Goal: Check status: Check status

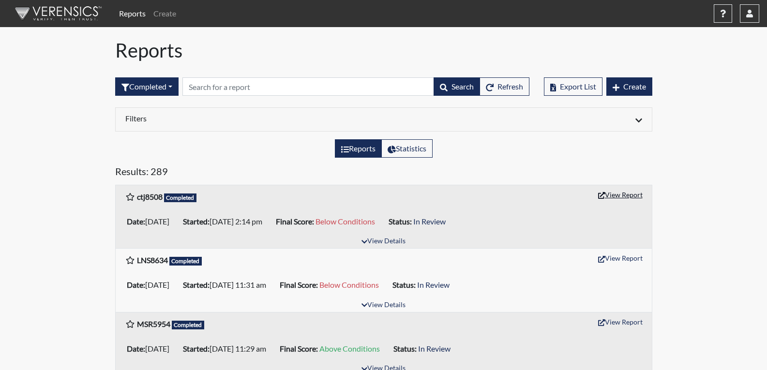
click at [625, 195] on button "View Report" at bounding box center [620, 194] width 53 height 15
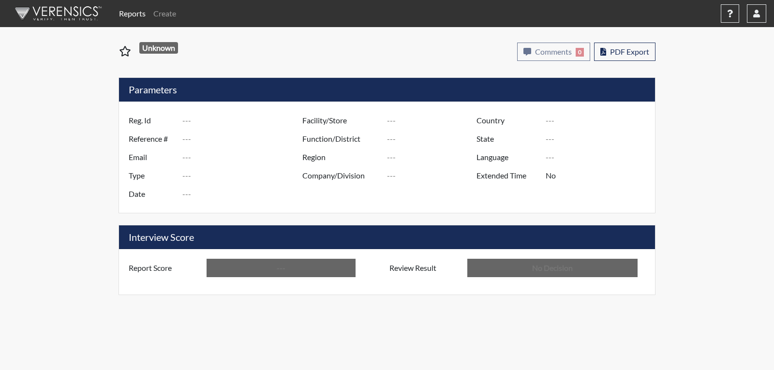
type input "ctj8508"
type input "51418"
type input "---"
type input "Corrections Pre-Employment"
type input "[DATE]"
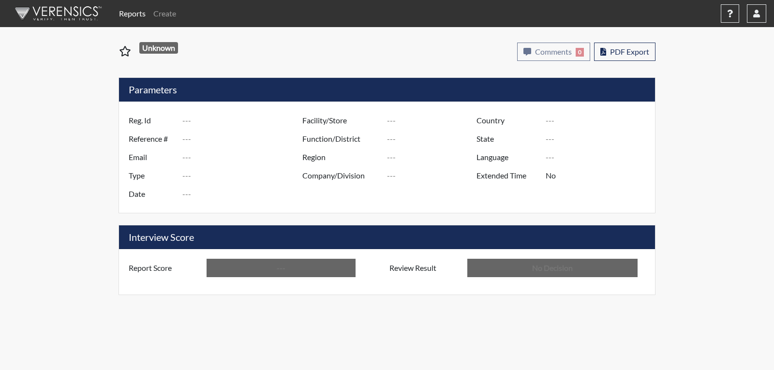
type input "[PERSON_NAME]"
type input "[GEOGRAPHIC_DATA]"
type input "[US_STATE]"
type input "English"
type input "Below Conditions"
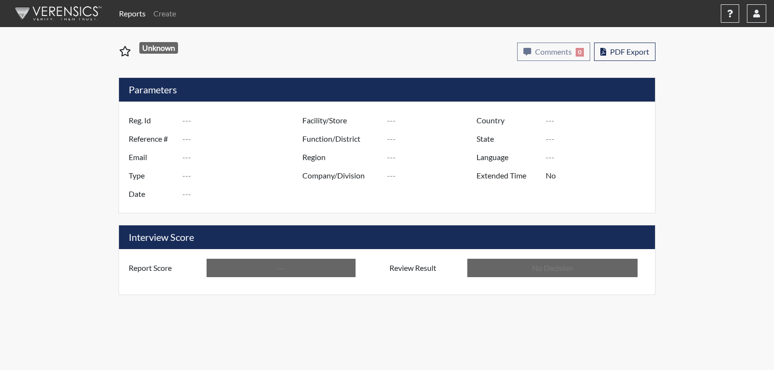
type input "In Review"
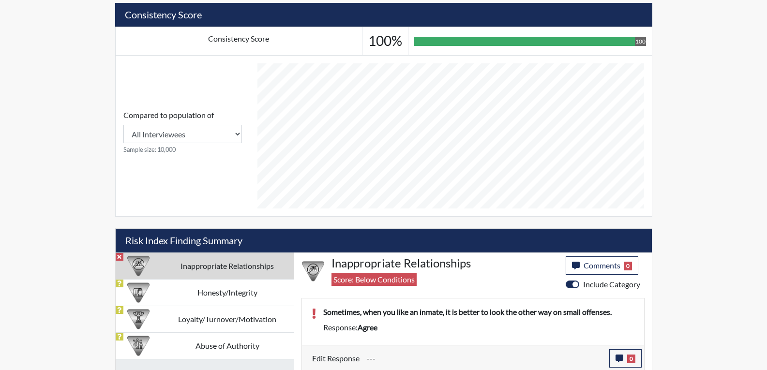
scroll to position [359, 0]
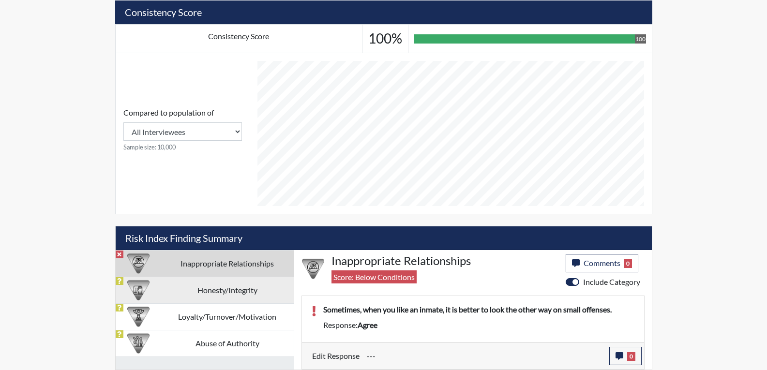
click at [257, 295] on td "Honesty/Integrity" at bounding box center [227, 290] width 133 height 27
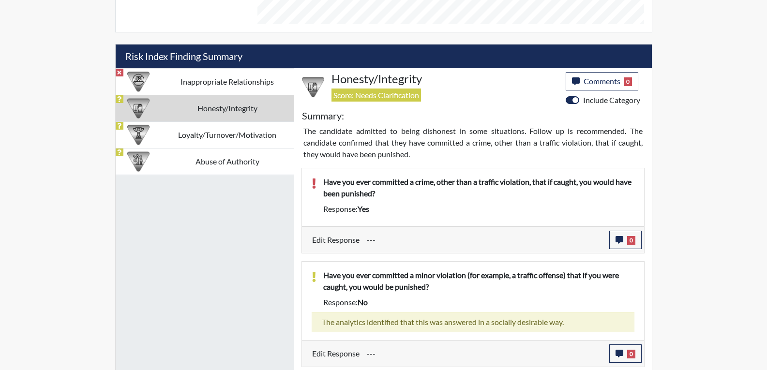
scroll to position [456, 0]
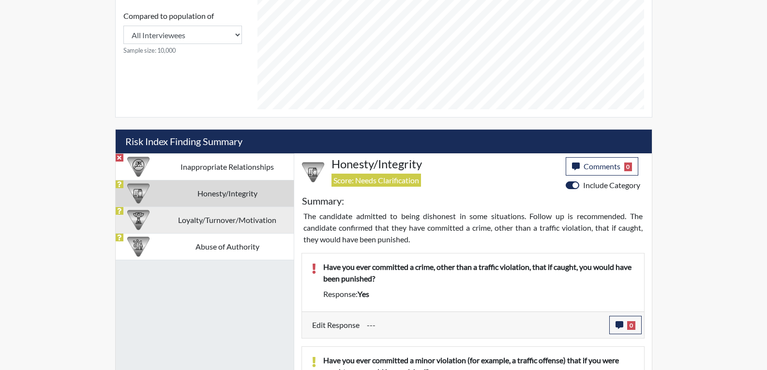
click at [247, 219] on td "Loyalty/Turnover/Motivation" at bounding box center [227, 220] width 133 height 27
